Goal: Navigation & Orientation: Understand site structure

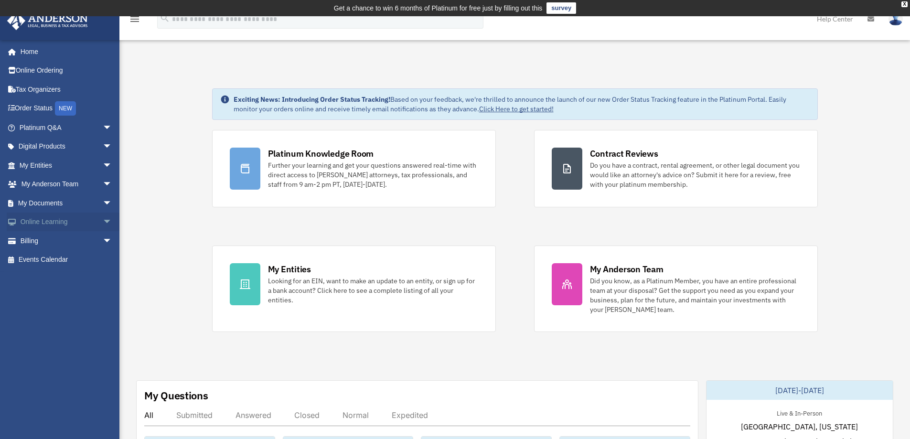
click at [103, 219] on span "arrow_drop_down" at bounding box center [112, 223] width 19 height 20
click at [103, 219] on span "arrow_drop_up" at bounding box center [112, 223] width 19 height 20
click at [103, 202] on span "arrow_drop_down" at bounding box center [112, 204] width 19 height 20
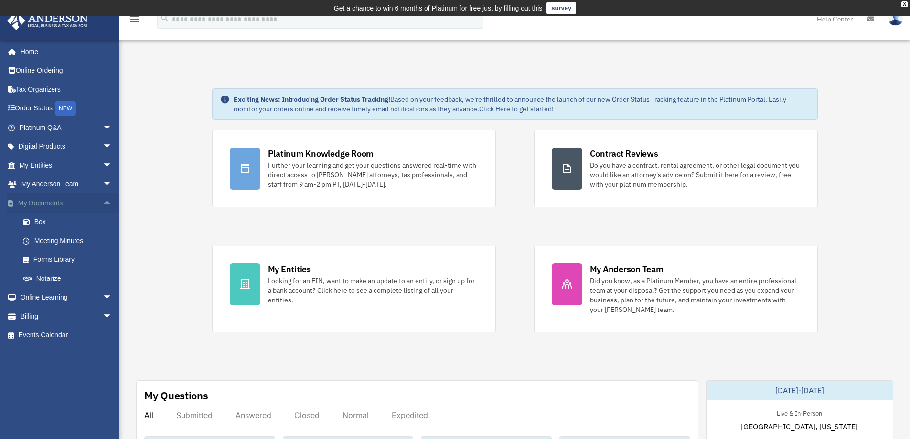
click at [103, 202] on span "arrow_drop_up" at bounding box center [112, 204] width 19 height 20
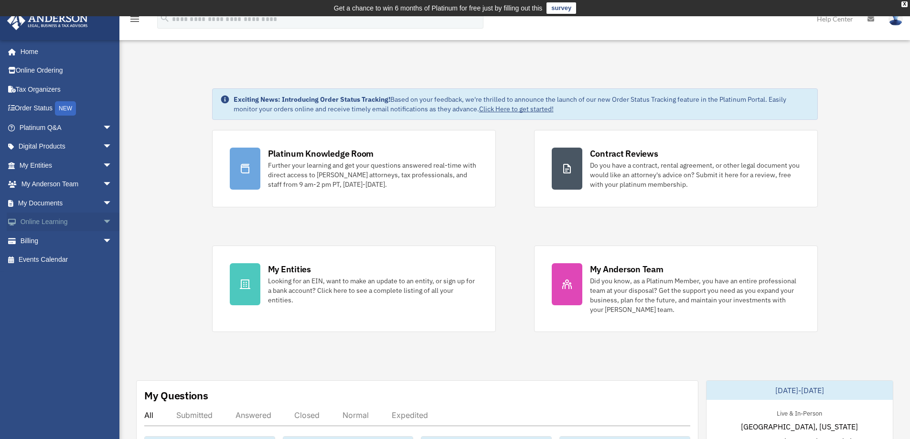
click at [103, 218] on span "arrow_drop_down" at bounding box center [112, 223] width 19 height 20
click at [103, 218] on span "arrow_drop_up" at bounding box center [112, 223] width 19 height 20
click at [103, 185] on span "arrow_drop_down" at bounding box center [112, 185] width 19 height 20
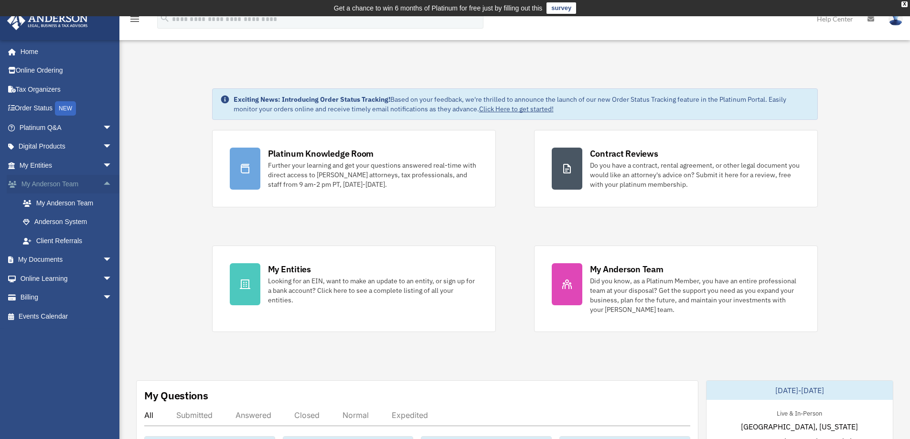
click at [103, 185] on span "arrow_drop_up" at bounding box center [112, 185] width 19 height 20
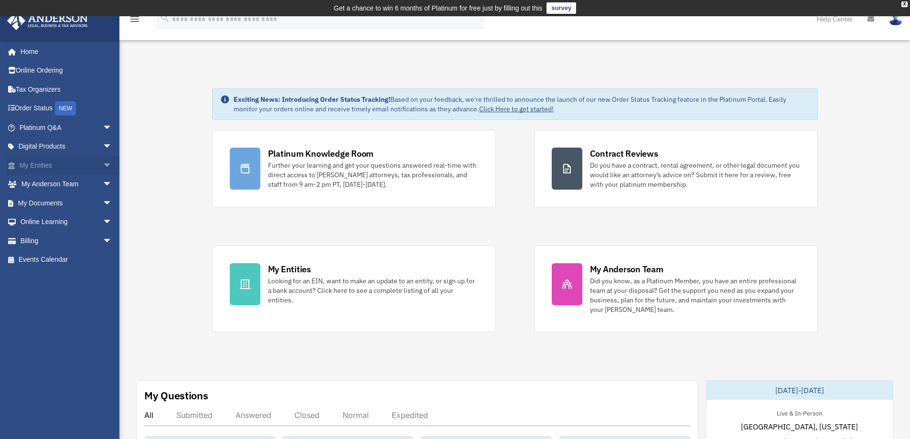
click at [103, 162] on span "arrow_drop_down" at bounding box center [112, 166] width 19 height 20
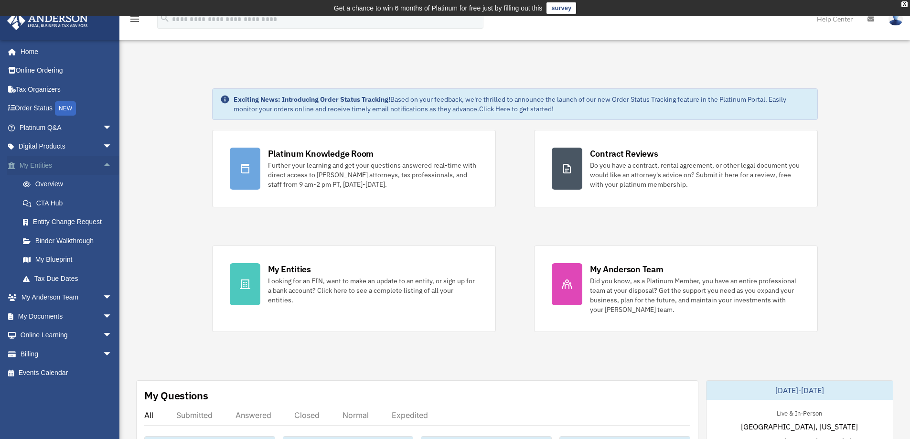
click at [103, 162] on span "arrow_drop_up" at bounding box center [112, 166] width 19 height 20
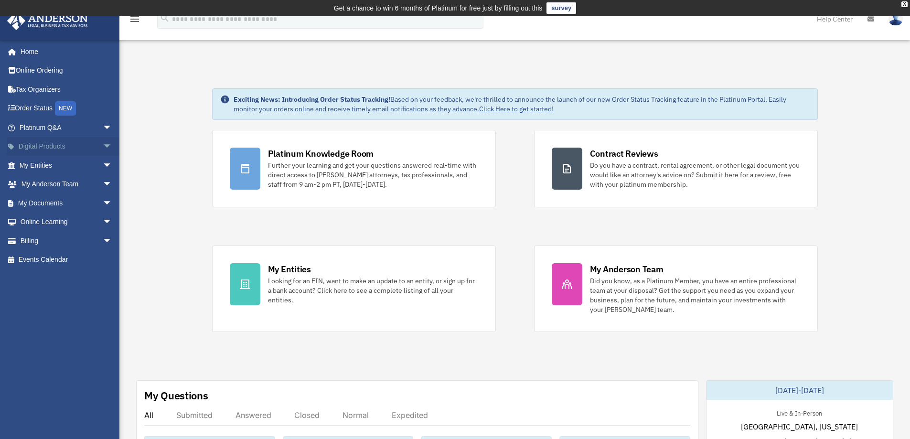
click at [103, 141] on span "arrow_drop_down" at bounding box center [112, 147] width 19 height 20
